Goal: Navigation & Orientation: Find specific page/section

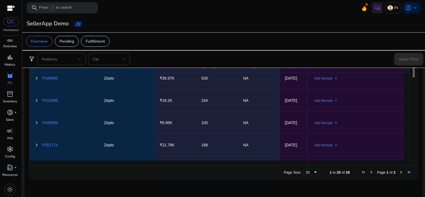
scroll to position [278, 0]
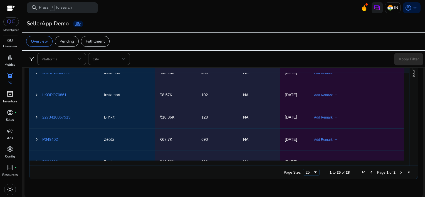
click at [10, 95] on span "inventory_2" at bounding box center [10, 94] width 7 height 7
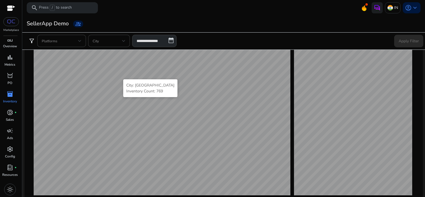
scroll to position [172, 0]
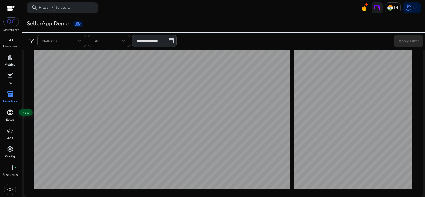
click at [8, 115] on span "donut_small" at bounding box center [10, 112] width 7 height 7
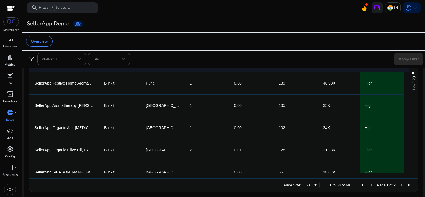
scroll to position [335, 0]
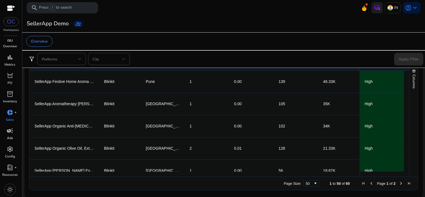
click at [8, 132] on span "campaign" at bounding box center [10, 130] width 7 height 7
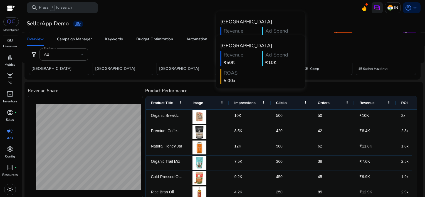
scroll to position [238, 0]
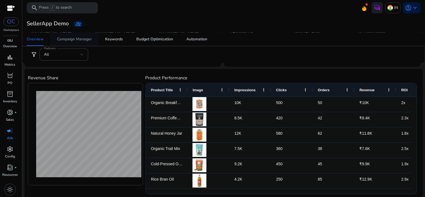
click at [66, 38] on div "Campaign Manager" at bounding box center [74, 39] width 35 height 4
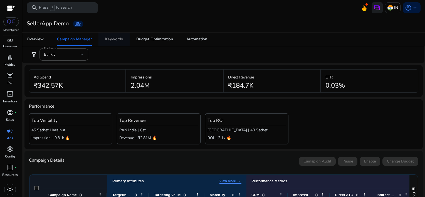
click at [116, 41] on div "Keywords" at bounding box center [114, 39] width 18 height 4
